Goal: Check status: Check status

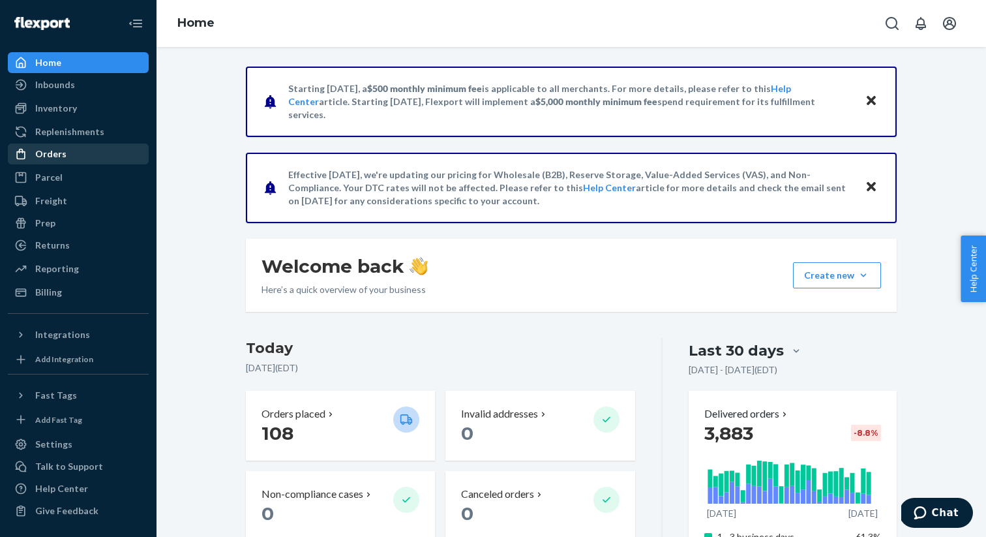
click at [77, 153] on div "Orders" at bounding box center [78, 154] width 138 height 18
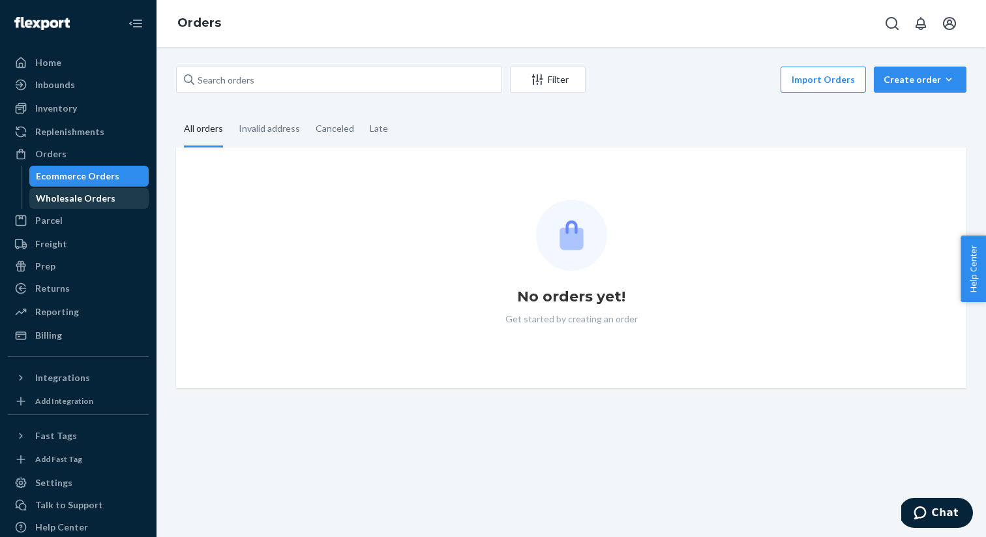
click at [77, 198] on div "Wholesale Orders" at bounding box center [76, 198] width 80 height 13
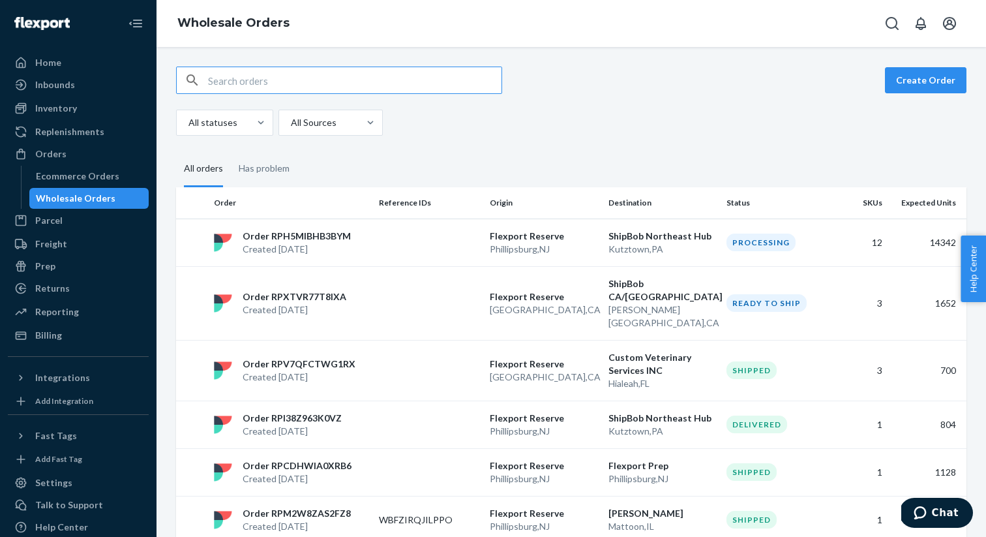
click at [431, 85] on input "text" at bounding box center [354, 80] width 293 height 26
paste input "WIGGRR4GH6EFU"
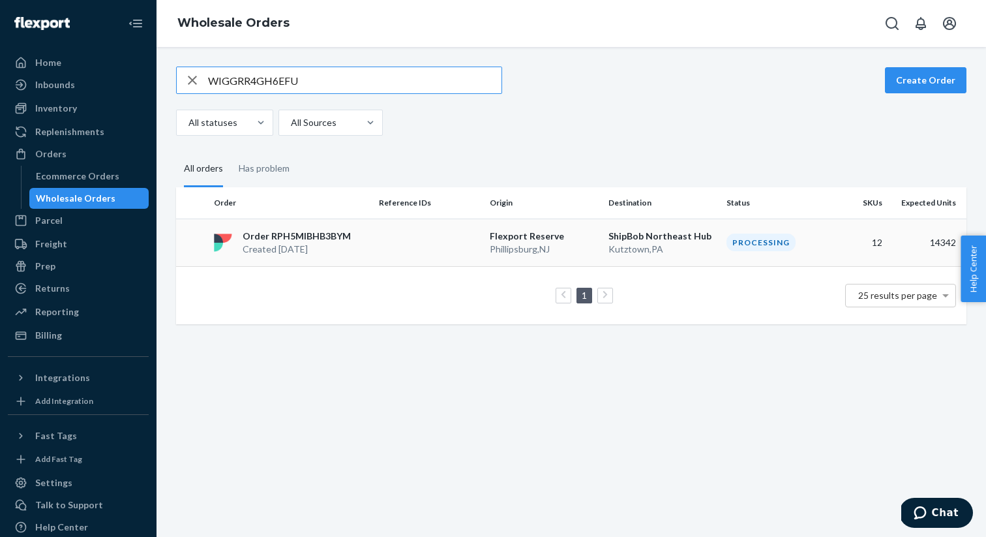
type input "WIGGRR4GH6EFU"
click at [364, 230] on div "Order RPH5MIBHB3BYM Created [DATE]" at bounding box center [291, 243] width 165 height 26
